Goal: Navigation & Orientation: Find specific page/section

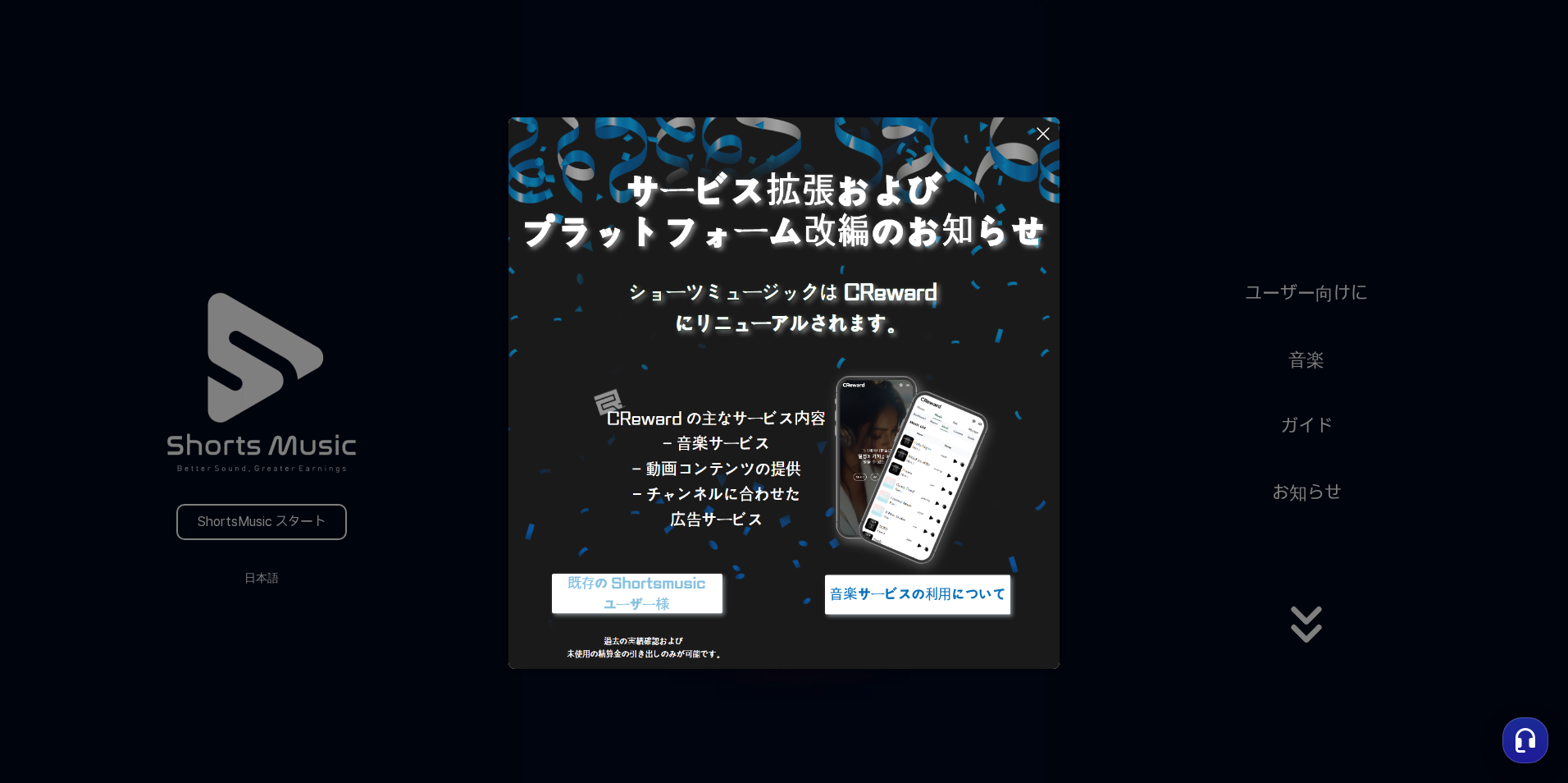
click at [681, 585] on img at bounding box center [636, 595] width 205 height 62
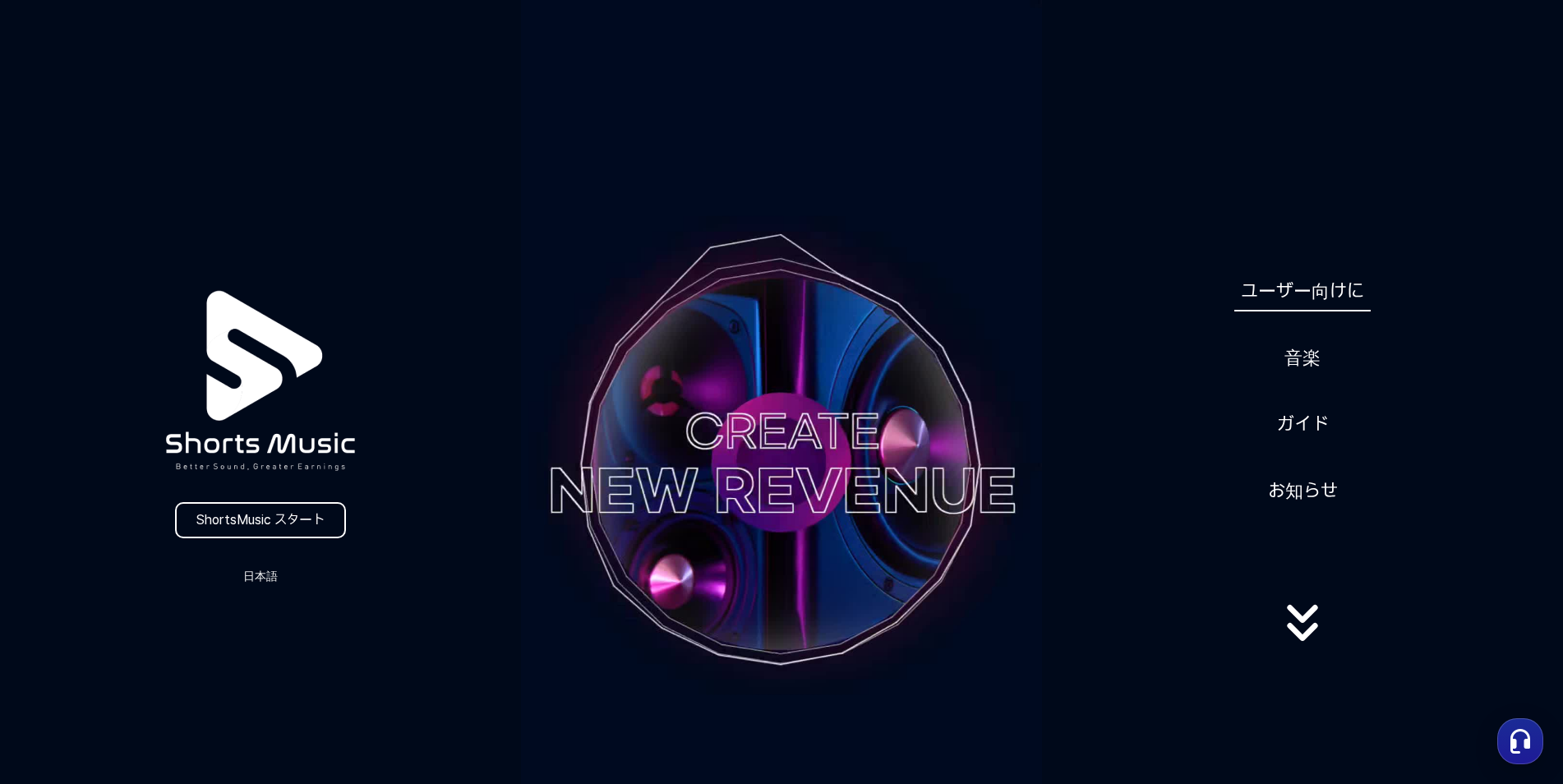
click at [1304, 292] on link "ユーザー向けに" at bounding box center [1302, 291] width 137 height 40
